Goal: Task Accomplishment & Management: Complete application form

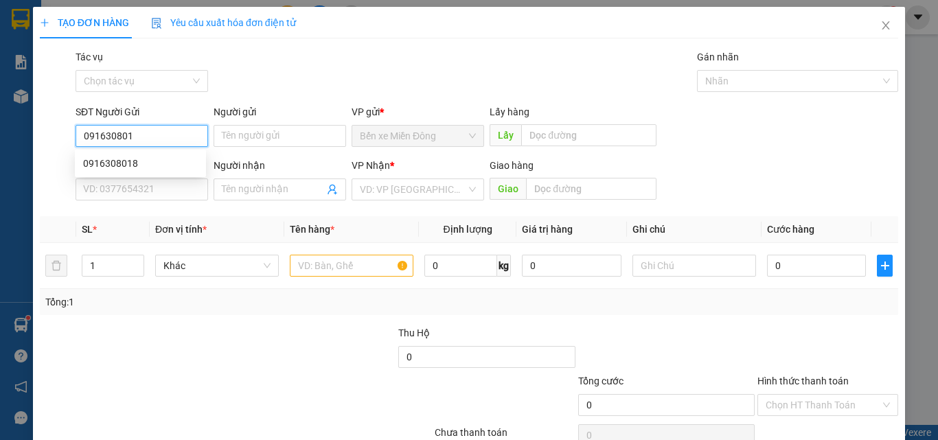
type input "0916308018"
click at [175, 161] on div "0916308018" at bounding box center [140, 163] width 115 height 15
type input "0962520799"
type input "0916308018"
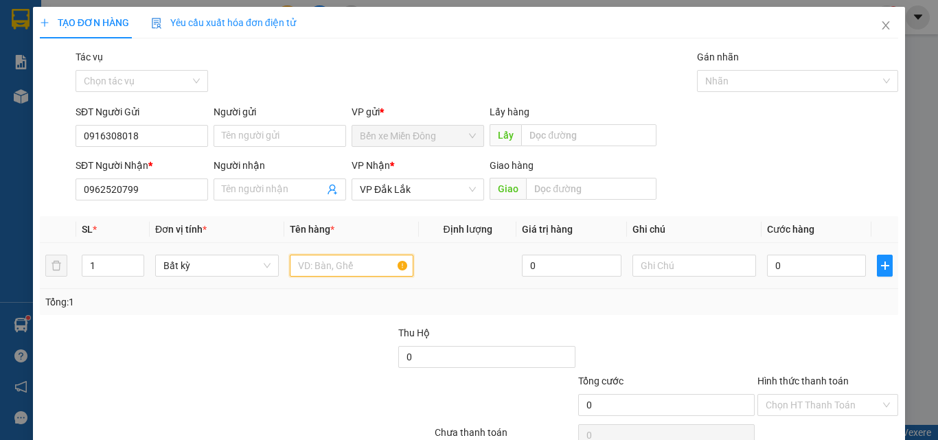
click at [353, 259] on input "text" at bounding box center [352, 266] width 124 height 22
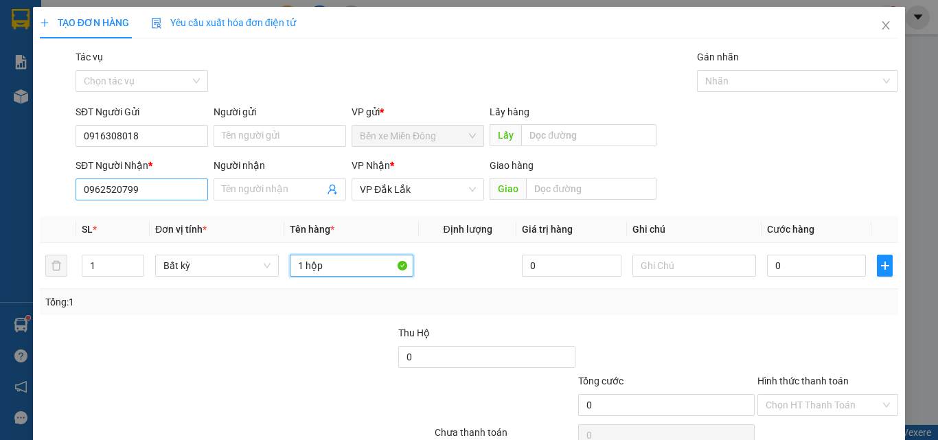
type input "1 hộp"
click at [94, 210] on body "Kết quả tìm kiếm ( 0 ) Bộ lọc No Data 0982437236 maingan.quythao 1 Báo cáo Báo …" at bounding box center [469, 220] width 938 height 440
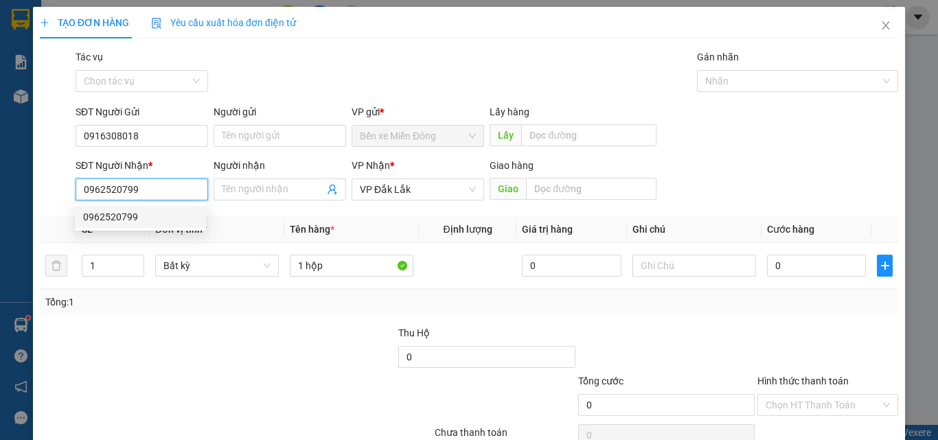
click at [87, 206] on div "0962520799" at bounding box center [140, 217] width 131 height 22
click at [85, 205] on div "0962520799 0962520799" at bounding box center [140, 216] width 131 height 27
click at [104, 194] on input "0985066784" at bounding box center [142, 190] width 133 height 22
click at [102, 195] on input "0986066784" at bounding box center [142, 190] width 133 height 22
type input "0985066784"
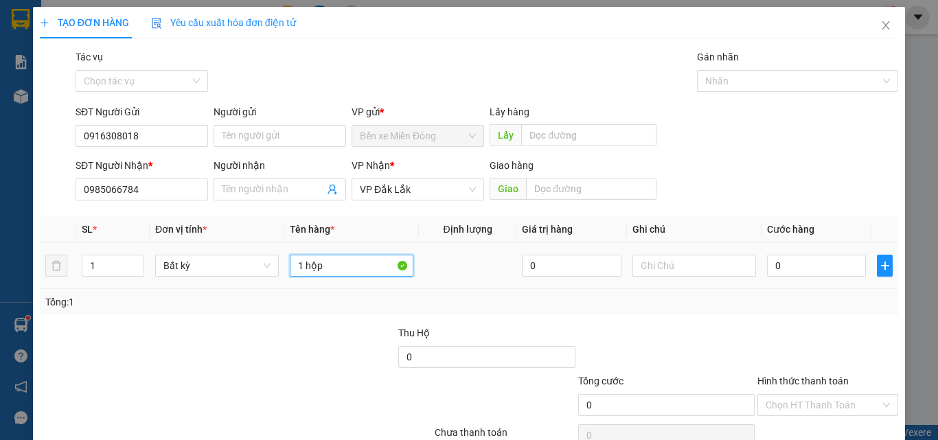
drag, startPoint x: 102, startPoint y: 189, endPoint x: 306, endPoint y: 271, distance: 219.7
click at [333, 272] on input "1 hộp" at bounding box center [352, 266] width 124 height 22
type input "1 HỘP"
click at [842, 273] on input "0" at bounding box center [816, 266] width 99 height 22
type input "02"
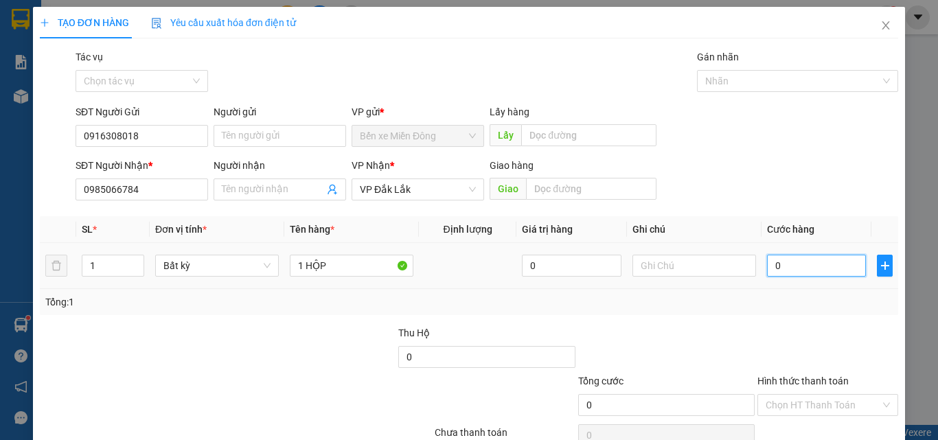
type input "2"
type input "020"
type input "20"
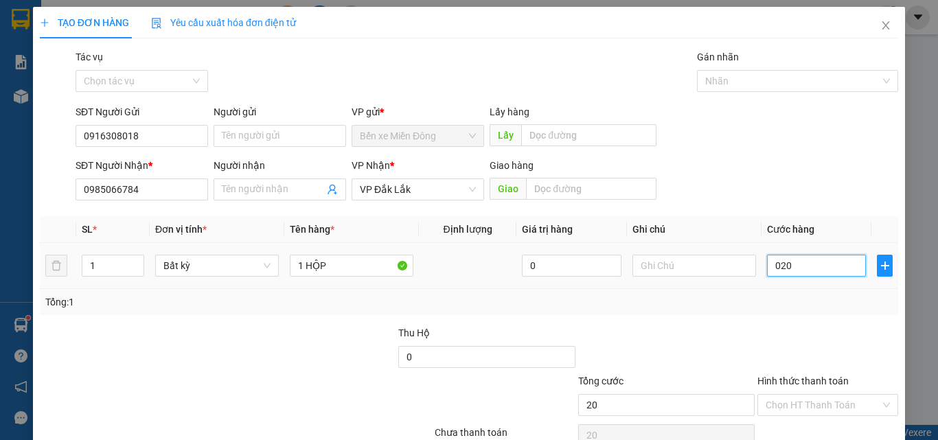
type input "020\"
type input "0"
type input "020"
type input "20"
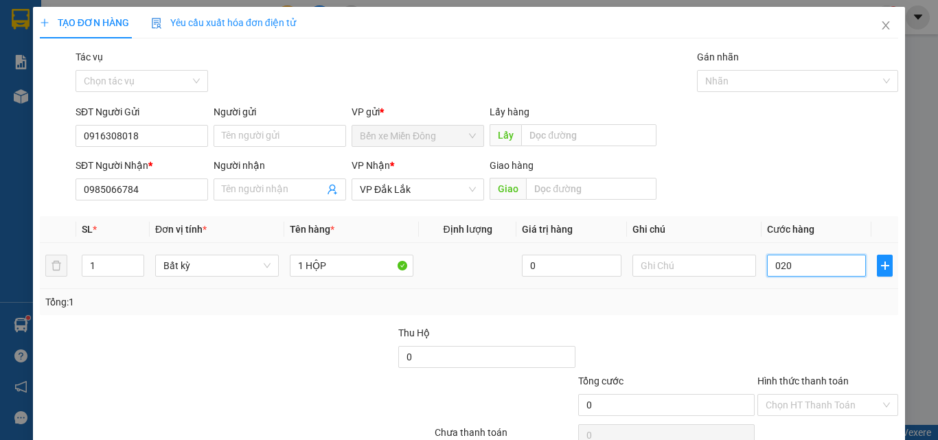
type input "20"
type input "02"
type input "2"
type input "0"
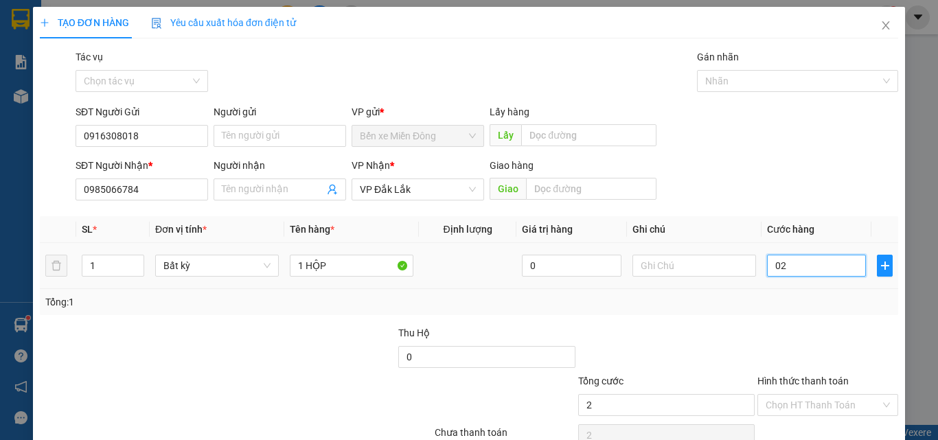
type input "0"
type input "03"
type input "3"
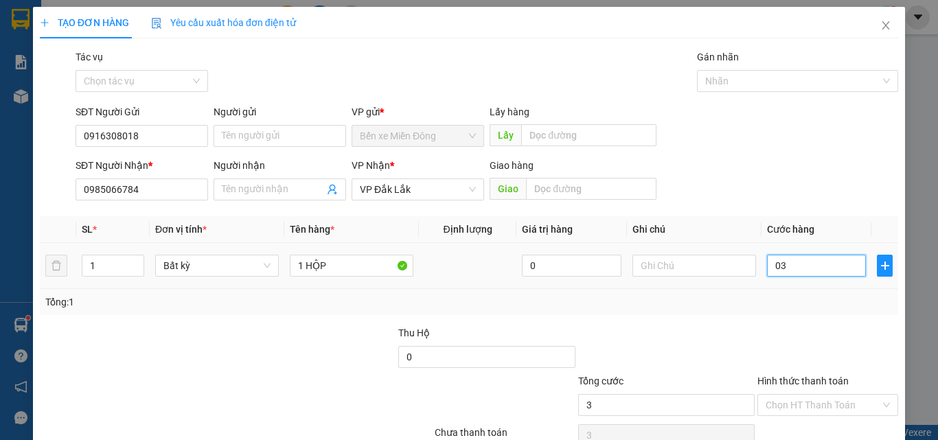
type input "030"
type input "30"
type input "30.000"
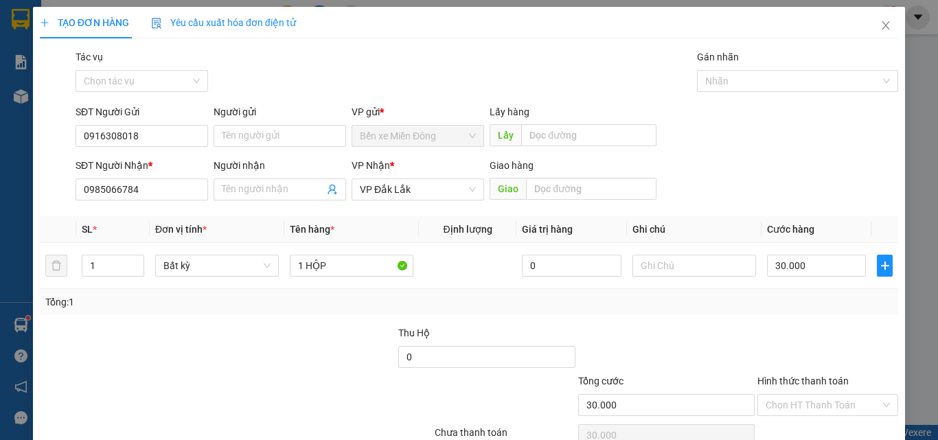
click at [853, 356] on div at bounding box center [827, 349] width 143 height 48
click at [842, 398] on input "Hình thức thanh toán" at bounding box center [823, 405] width 115 height 21
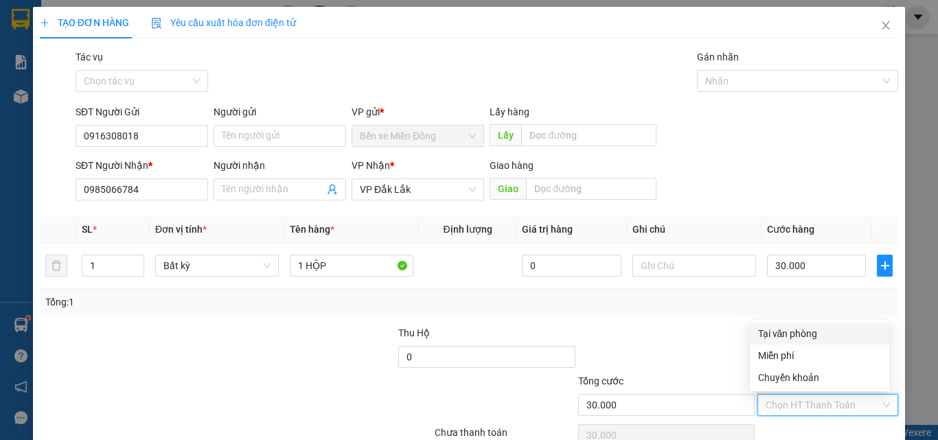
click at [809, 327] on div "Tại văn phòng" at bounding box center [819, 333] width 123 height 15
type input "0"
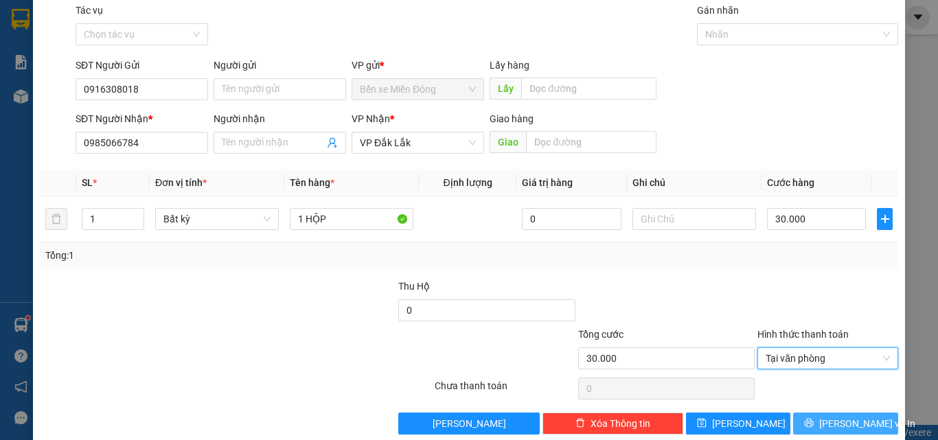
scroll to position [68, 0]
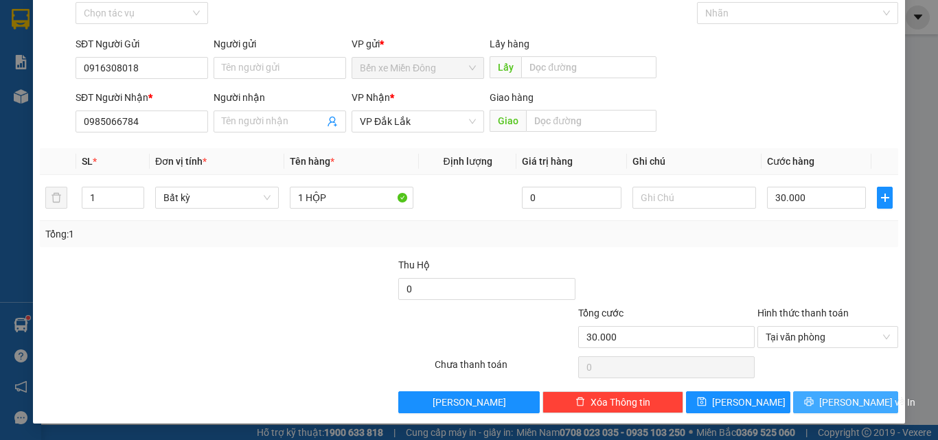
click at [822, 406] on button "[PERSON_NAME] và In" at bounding box center [845, 402] width 105 height 22
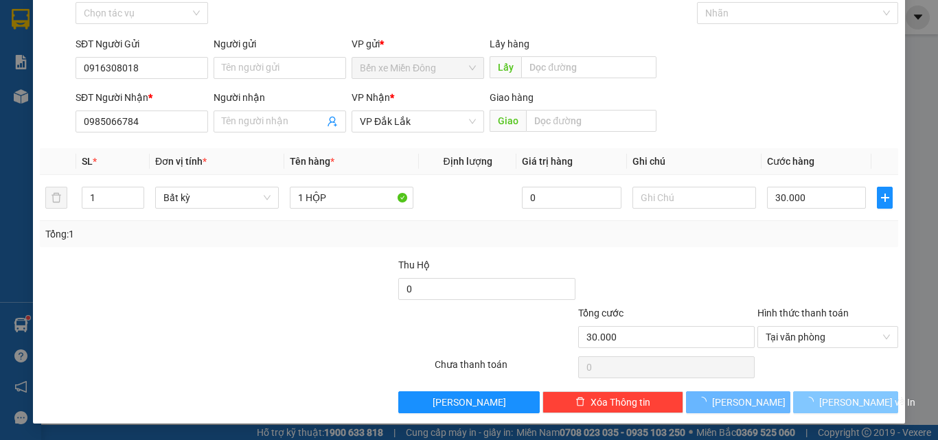
click at [819, 406] on span "loading" at bounding box center [811, 402] width 15 height 10
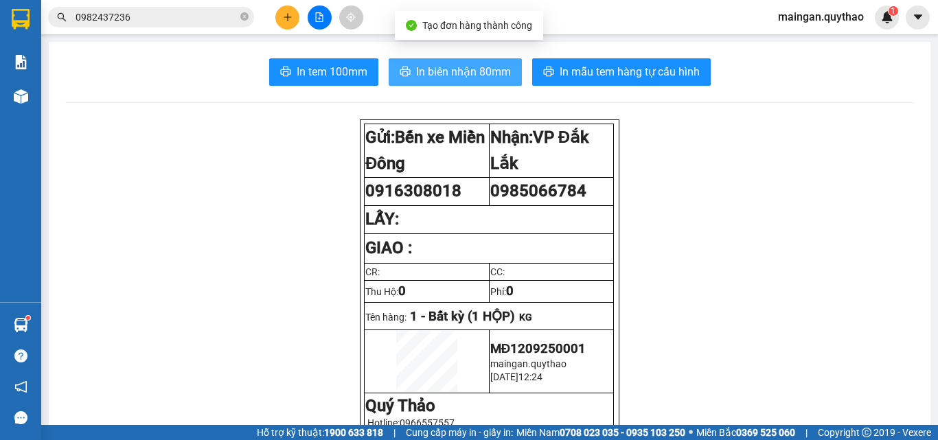
click at [462, 74] on span "In biên nhận 80mm" at bounding box center [463, 71] width 95 height 17
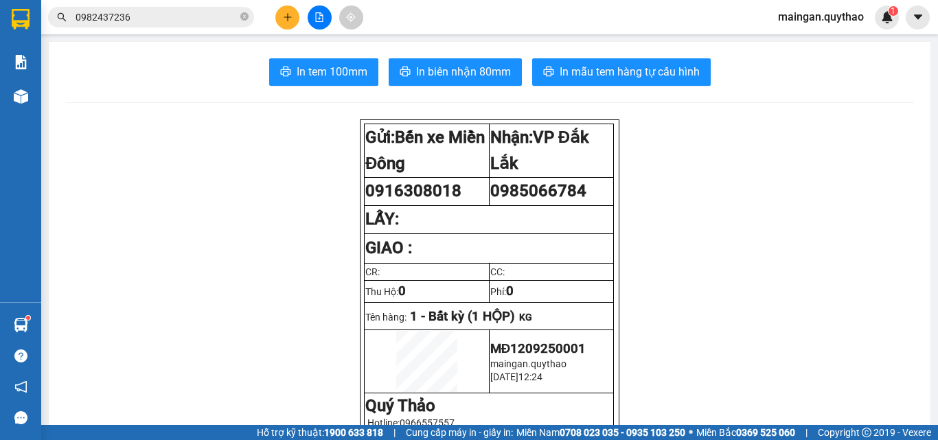
scroll to position [27, 0]
click at [288, 15] on icon "plus" at bounding box center [287, 17] width 1 height 8
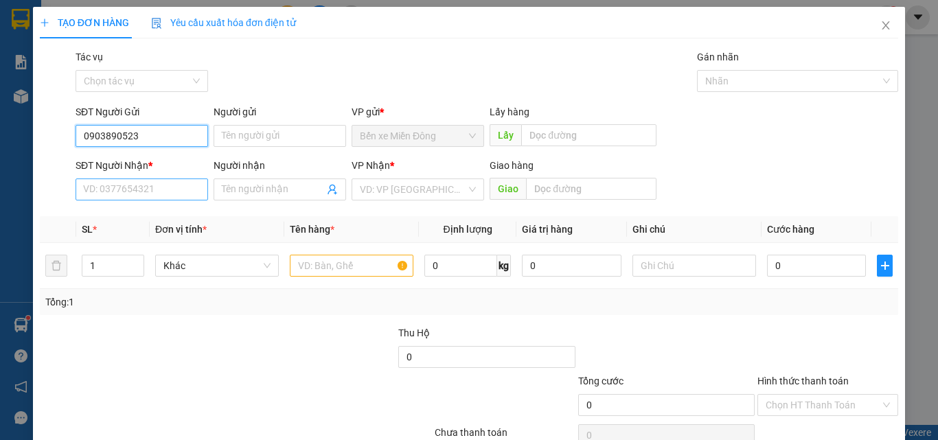
type input "0903890523"
click at [169, 187] on input "SĐT Người Nhận *" at bounding box center [142, 190] width 133 height 22
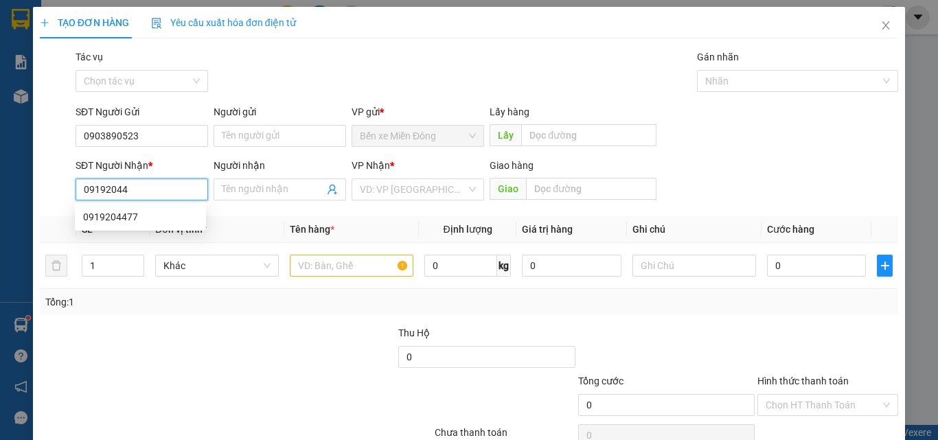
type input "09192044"
click at [126, 200] on div "SĐT Người Nhận * 09192044" at bounding box center [142, 182] width 133 height 48
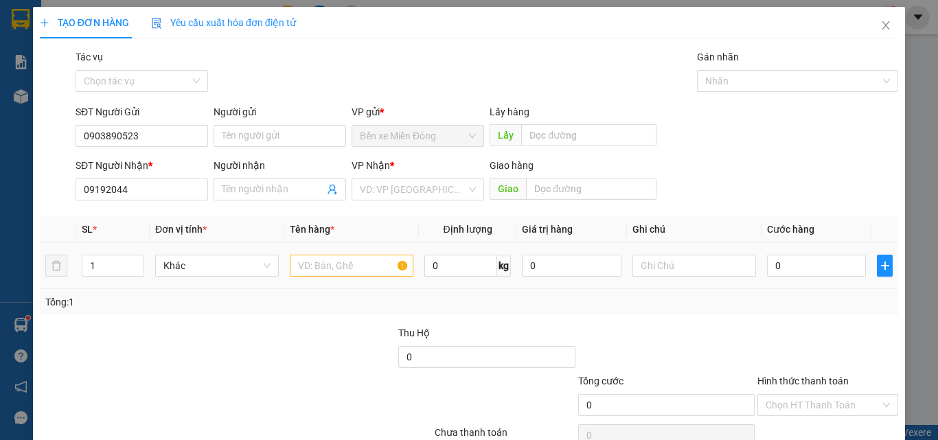
click at [402, 248] on td at bounding box center [351, 266] width 135 height 46
click at [366, 268] on input "text" at bounding box center [352, 266] width 124 height 22
type input "1 RỘP"
click at [825, 273] on input "0" at bounding box center [816, 266] width 99 height 22
type input "05"
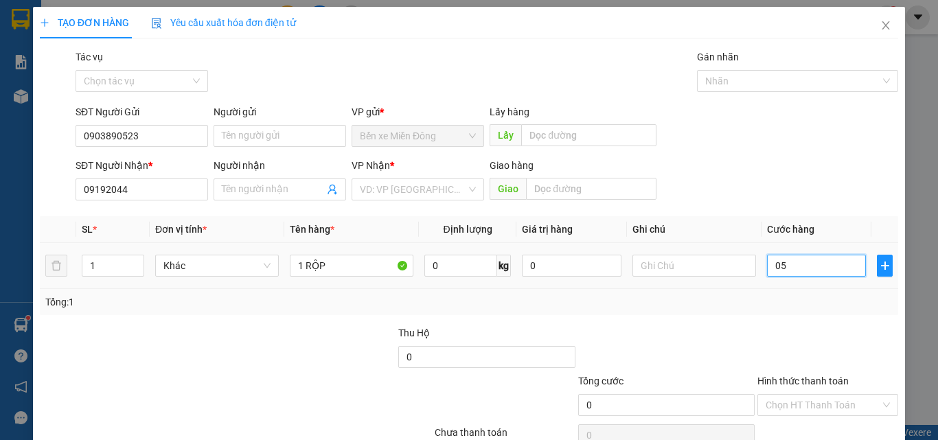
type input "5"
type input "050"
type input "50"
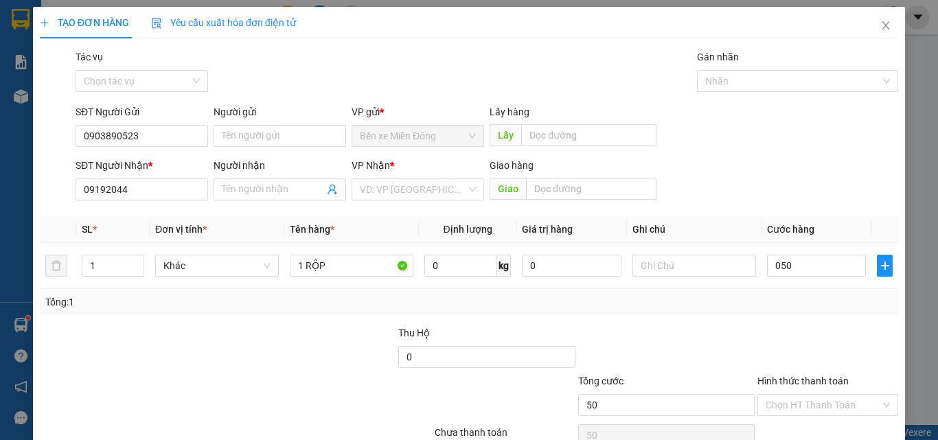
type input "50.000"
click at [844, 348] on div at bounding box center [827, 349] width 143 height 48
drag, startPoint x: 837, startPoint y: 407, endPoint x: 835, endPoint y: 391, distance: 15.9
click at [838, 405] on input "Hình thức thanh toán" at bounding box center [823, 405] width 115 height 21
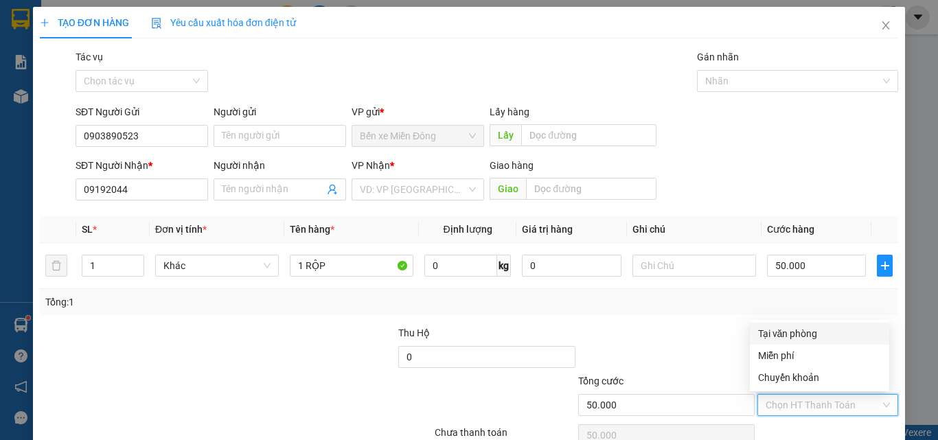
click at [782, 333] on div "Tại văn phòng" at bounding box center [819, 333] width 123 height 15
type input "0"
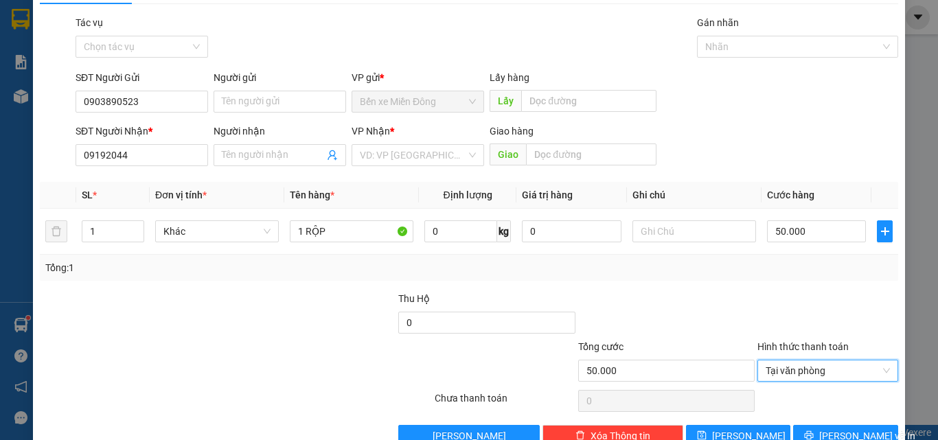
scroll to position [68, 0]
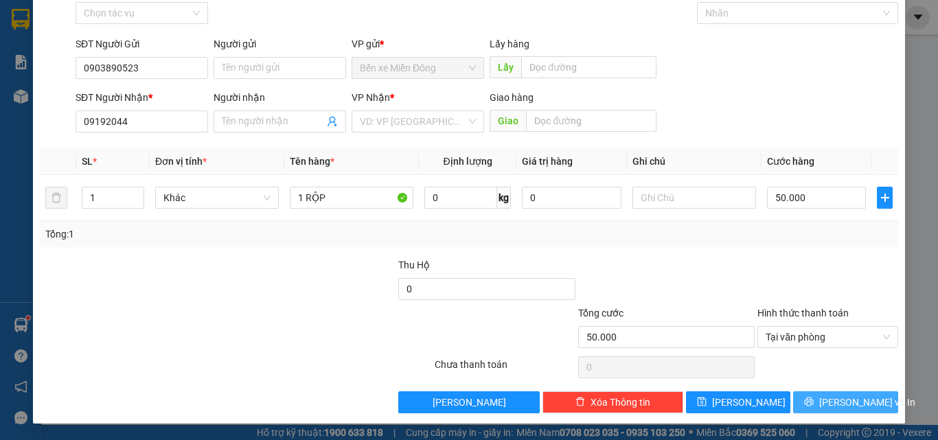
click at [825, 400] on span "[PERSON_NAME] và In" at bounding box center [867, 402] width 96 height 15
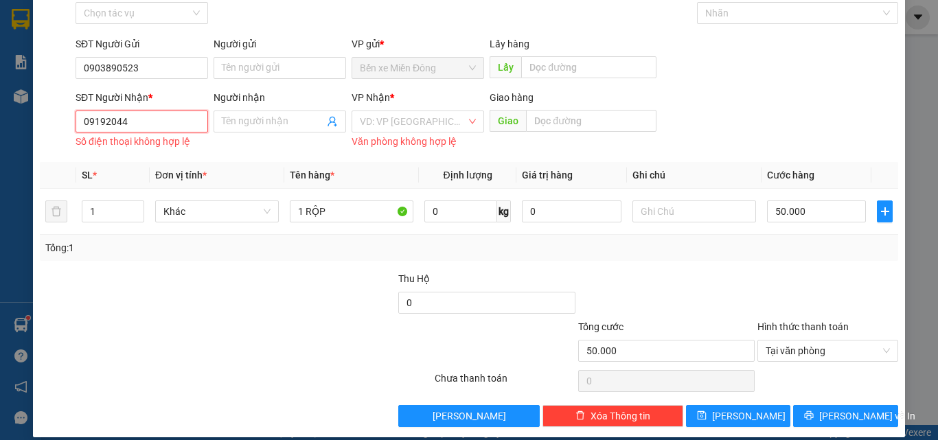
click at [139, 115] on input "09192044" at bounding box center [142, 122] width 133 height 22
click at [143, 139] on div "0919204477" at bounding box center [140, 149] width 131 height 22
type input "0919204477"
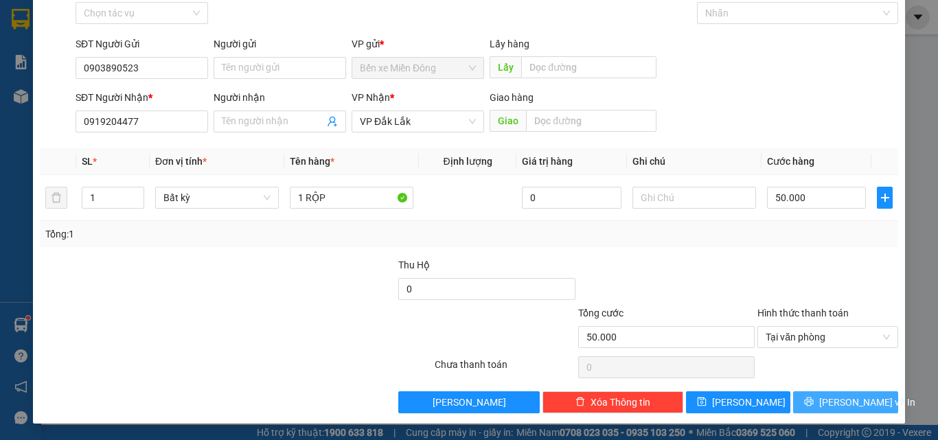
click at [807, 396] on button "[PERSON_NAME] và In" at bounding box center [845, 402] width 105 height 22
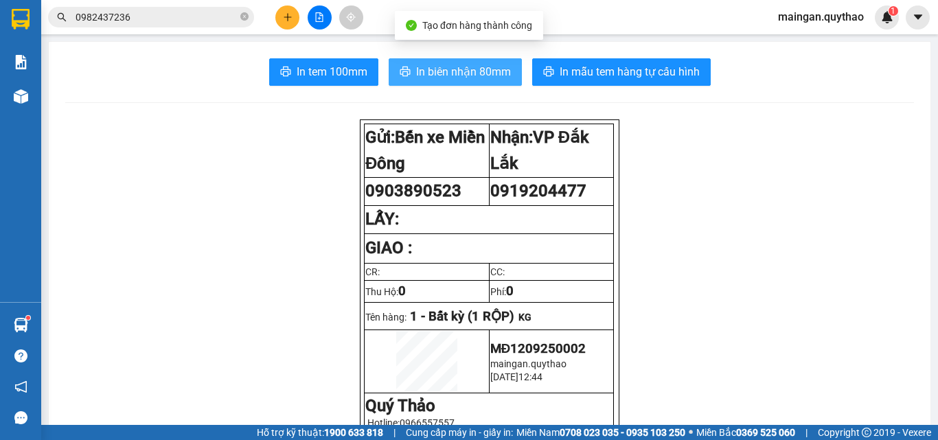
click at [425, 72] on span "In biên nhận 80mm" at bounding box center [463, 71] width 95 height 17
